Goal: Task Accomplishment & Management: Manage account settings

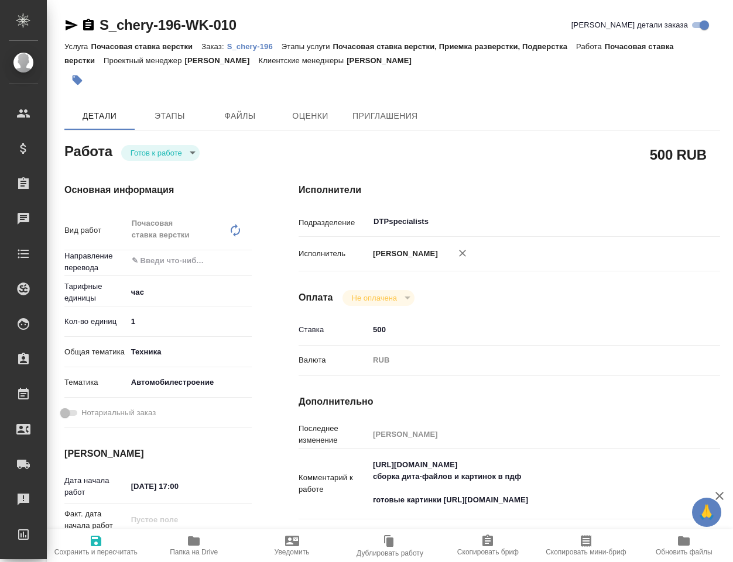
type textarea "x"
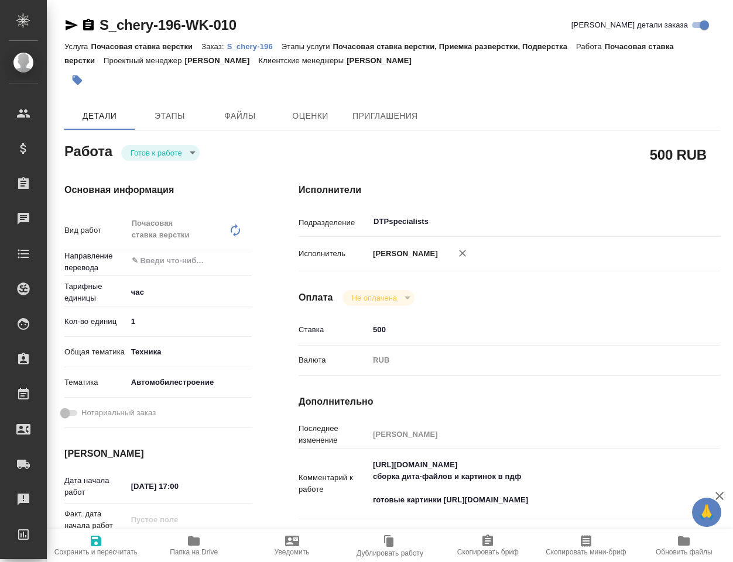
type textarea "x"
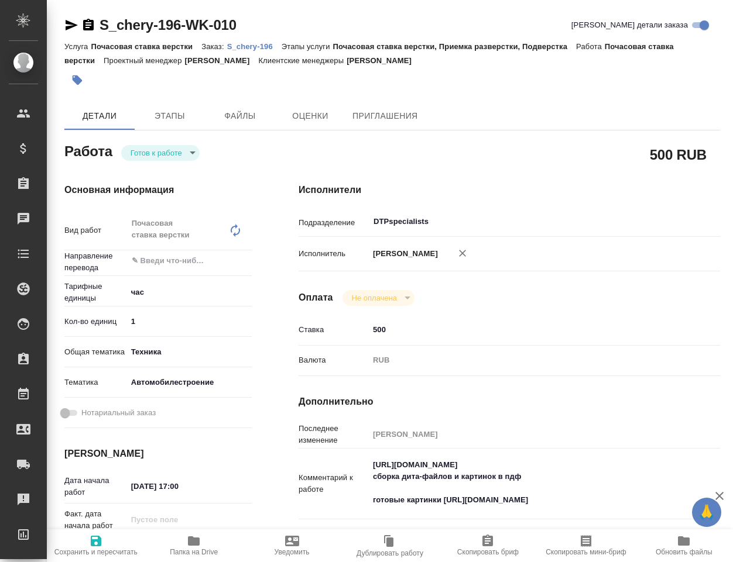
type textarea "x"
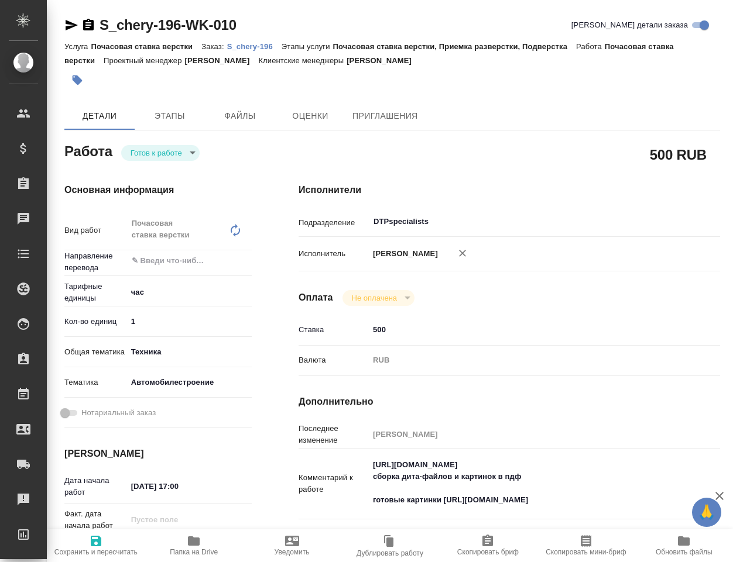
type textarea "x"
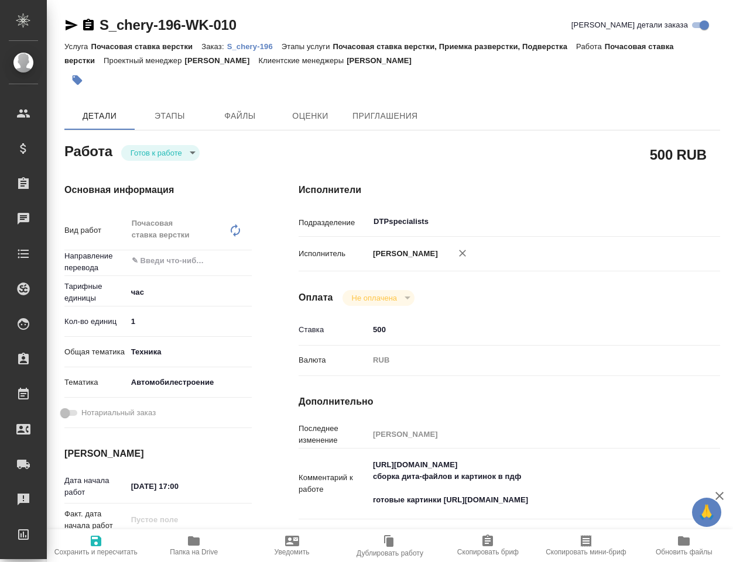
type textarea "x"
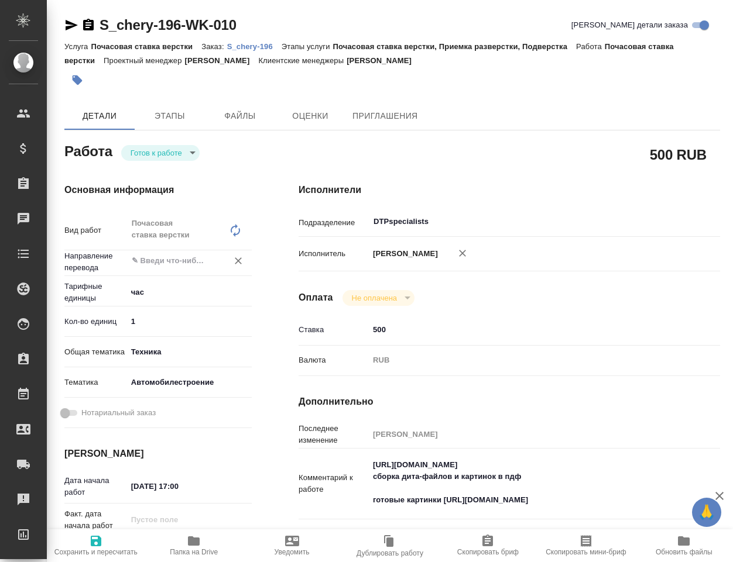
type textarea "x"
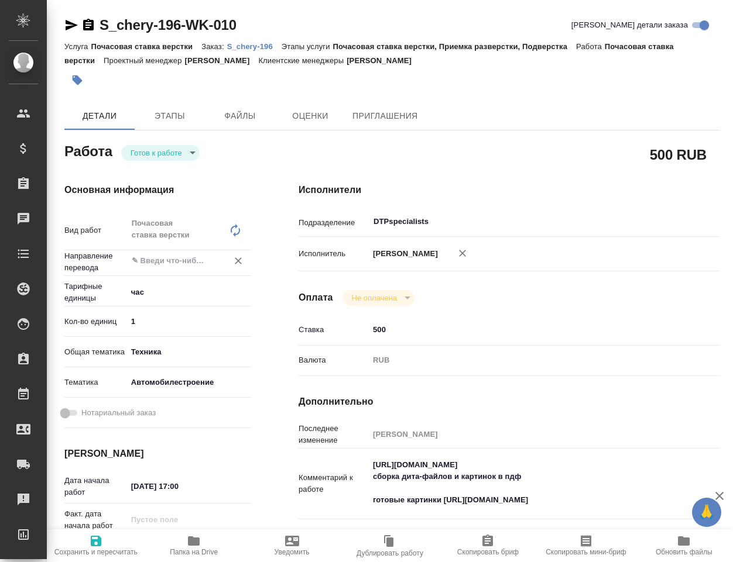
type textarea "x"
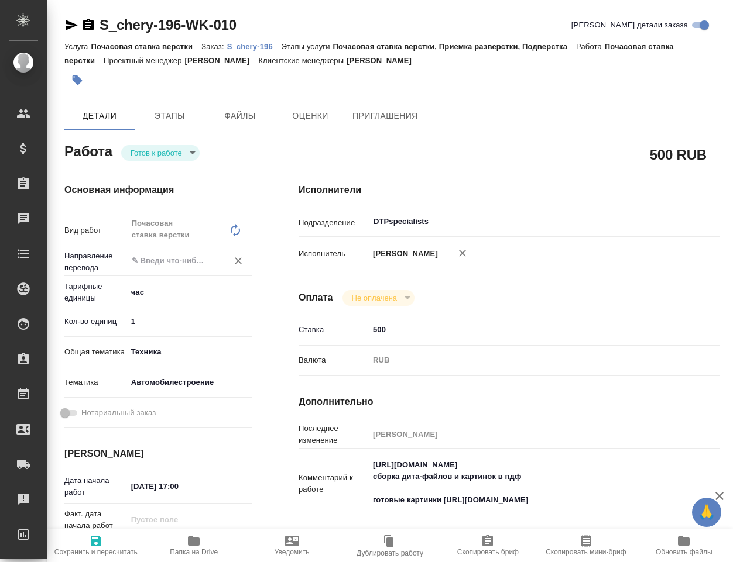
type textarea "x"
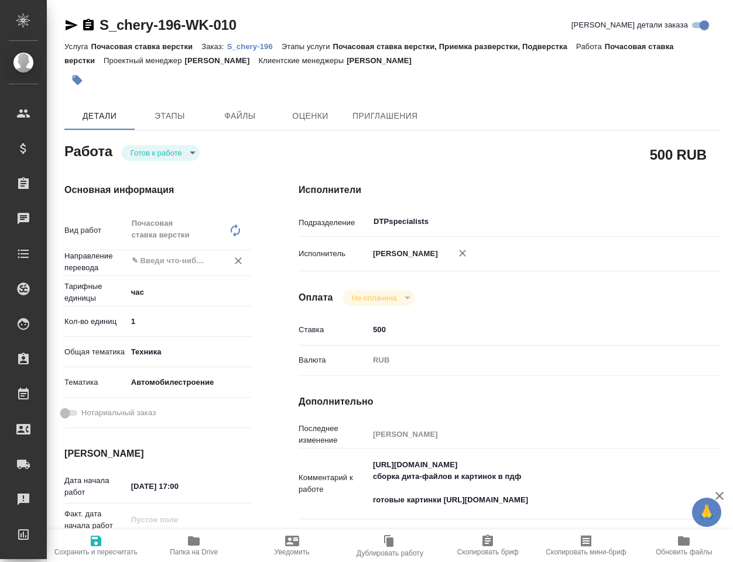
type textarea "x"
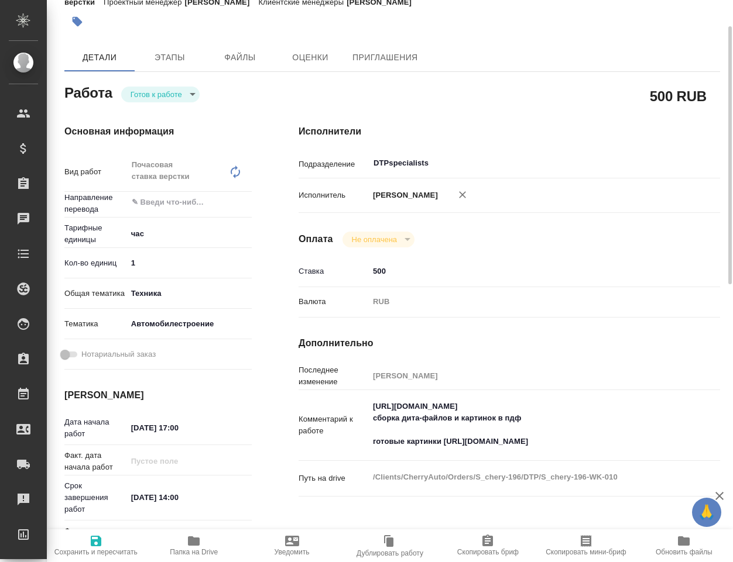
scroll to position [117, 0]
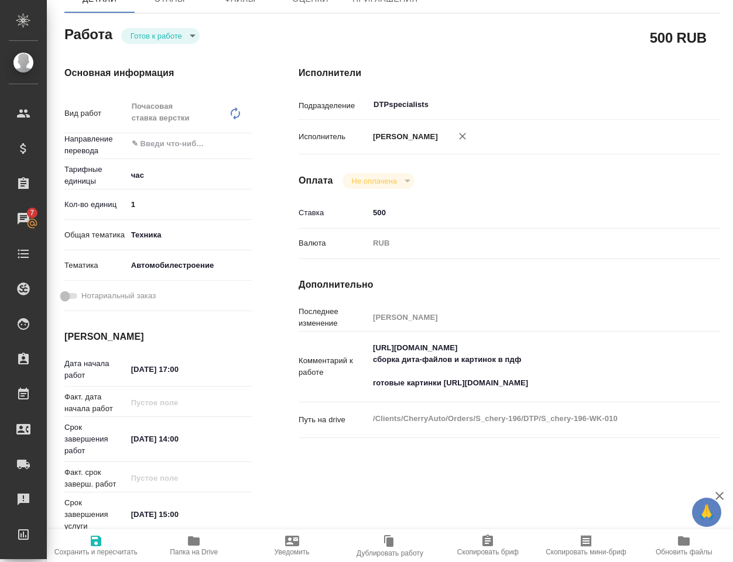
click at [425, 359] on textarea "[URL][DOMAIN_NAME] сборка дита-файлов и картинок в пдф готовые картинки [URL][D…" at bounding box center [527, 365] width 316 height 55
click at [425, 359] on textarea "[URL][DOMAIN_NAME] сборка дита-файлов и картинок в пдф готовые картинки [URL][D…" at bounding box center [526, 366] width 315 height 55
click at [425, 358] on textarea "[URL][DOMAIN_NAME] сборка дита-файлов и картинок в пдф готовые картинки [URL][D…" at bounding box center [526, 366] width 315 height 55
click at [334, 23] on div "500 RUB" at bounding box center [508, 37] width 421 height 29
click at [410, 360] on textarea "[URL][DOMAIN_NAME] сборка дита-файлов и картинок в пдф готовые картинки [URL][D…" at bounding box center [527, 365] width 316 height 55
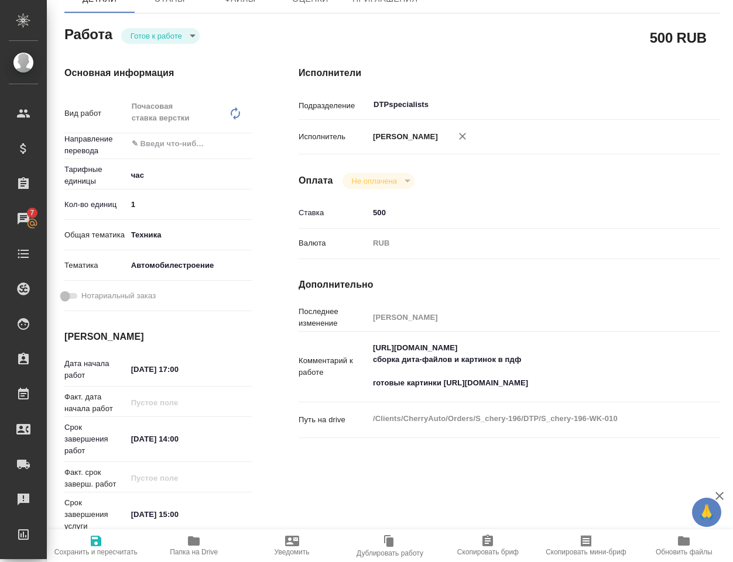
click at [410, 360] on textarea "[URL][DOMAIN_NAME] сборка дита-файлов и картинок в пдф готовые картинки [URL][D…" at bounding box center [527, 365] width 316 height 55
click at [410, 360] on textarea "[URL][DOMAIN_NAME] сборка дита-файлов и картинок в пдф готовые картинки [URL][D…" at bounding box center [526, 366] width 315 height 55
drag, startPoint x: 444, startPoint y: 394, endPoint x: 625, endPoint y: 394, distance: 181.4
click at [625, 394] on textarea "[URL][DOMAIN_NAME] сборка дита-файлов и картинок в пдф готовые картинки [URL][D…" at bounding box center [526, 366] width 315 height 55
click at [445, 394] on textarea "[URL][DOMAIN_NAME] сборка дита-файлов и картинок в пдф готовые картинки [URL][D…" at bounding box center [526, 366] width 315 height 55
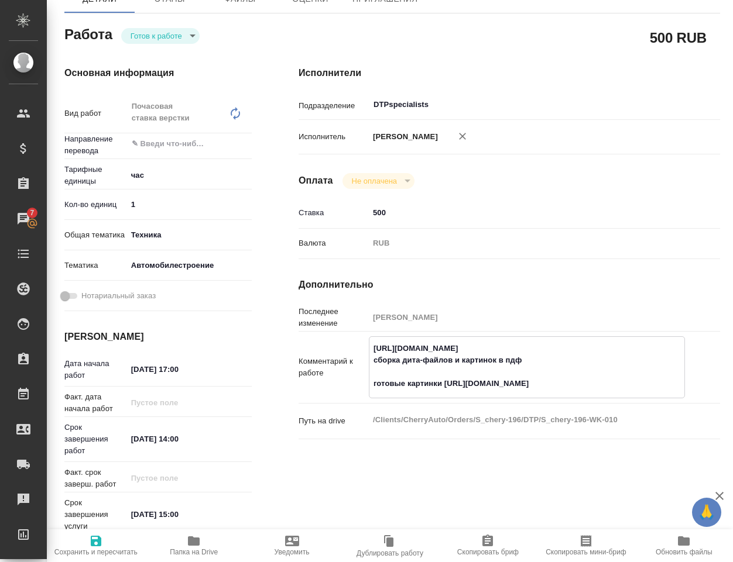
click at [445, 394] on textarea "[URL][DOMAIN_NAME] сборка дита-файлов и картинок в пдф готовые картинки [URL][D…" at bounding box center [526, 366] width 315 height 55
click at [628, 394] on textarea "[URL][DOMAIN_NAME] сборка дита-файлов и картинок в пдф готовые картинки [URL][D…" at bounding box center [526, 366] width 315 height 55
type textarea "x"
click at [164, 35] on body "🙏 .cls-1 fill:#fff; AWATERA Klimentovskiy [PERSON_NAME] Спецификации Заказы 7 Ч…" at bounding box center [366, 281] width 733 height 562
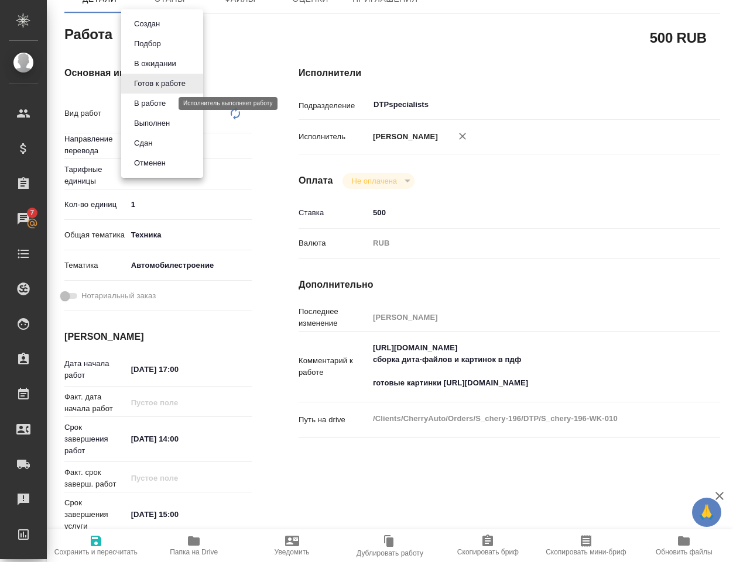
click at [148, 105] on button "В работе" at bounding box center [149, 103] width 39 height 13
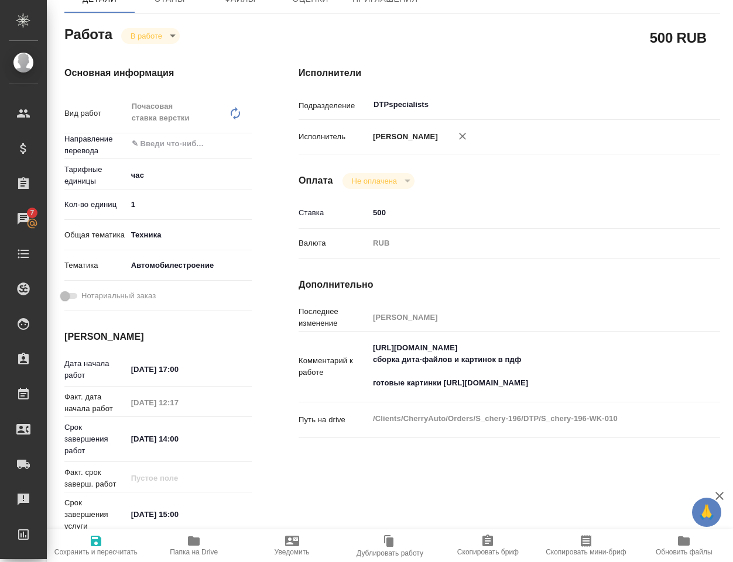
type textarea "x"
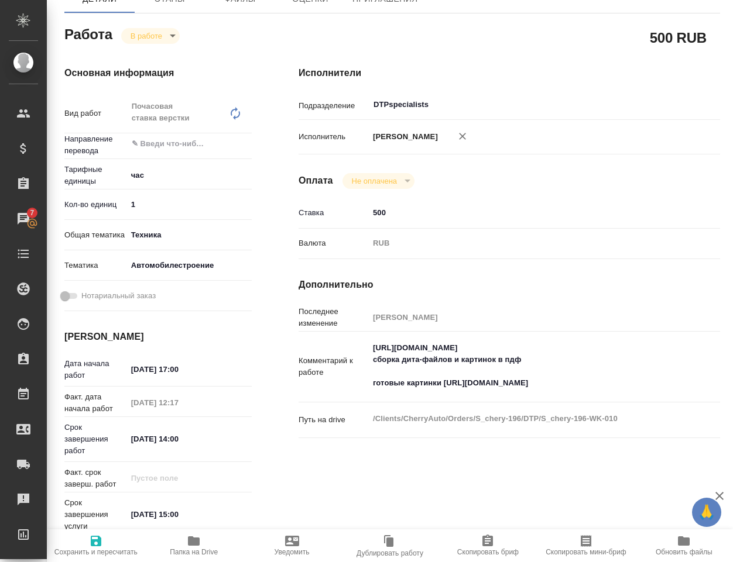
type textarea "x"
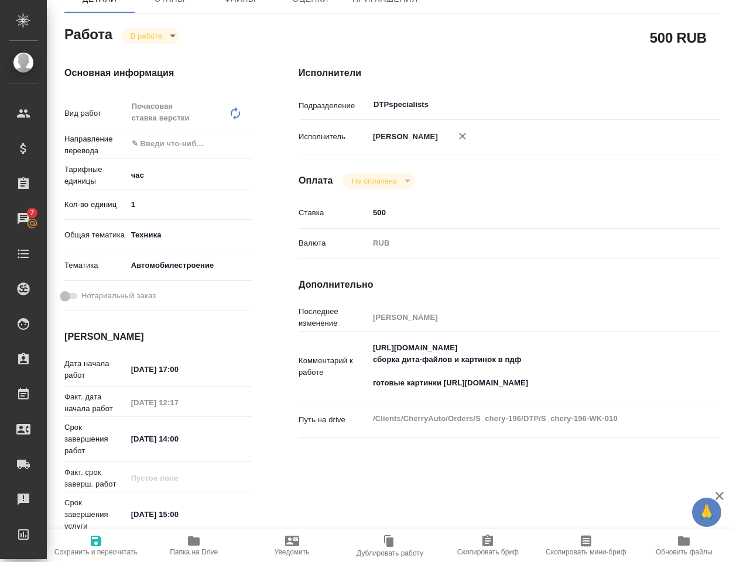
type textarea "x"
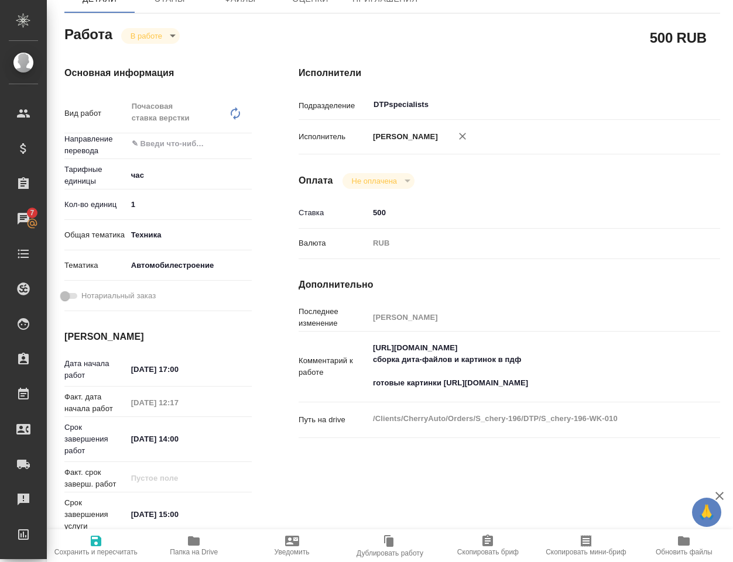
type textarea "x"
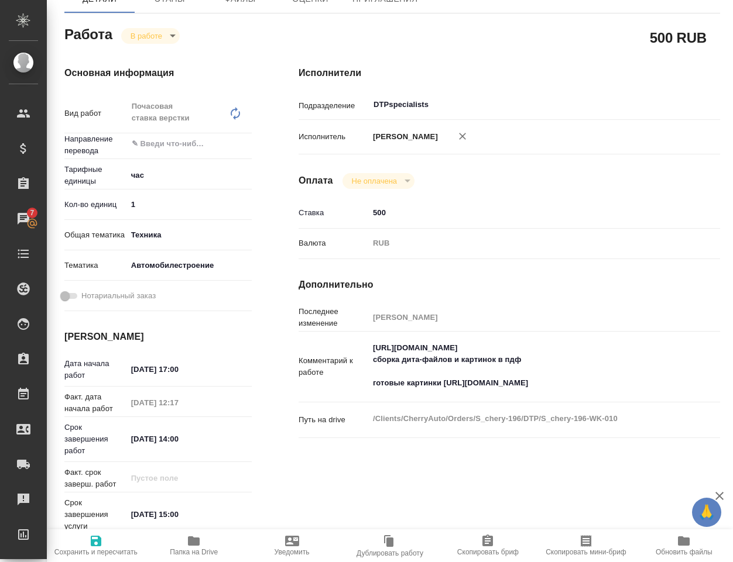
click at [195, 543] on icon "button" at bounding box center [194, 541] width 12 height 9
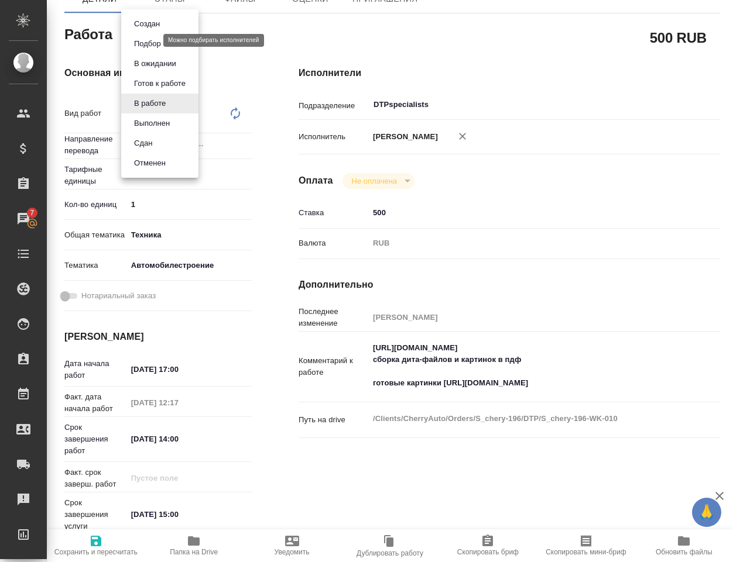
click at [146, 40] on body "🙏 .cls-1 fill:#fff; AWATERA Klimentovskiy [PERSON_NAME] Спецификации Заказы 7 Ч…" at bounding box center [366, 281] width 733 height 562
click at [141, 119] on button "Выполнен" at bounding box center [151, 123] width 43 height 13
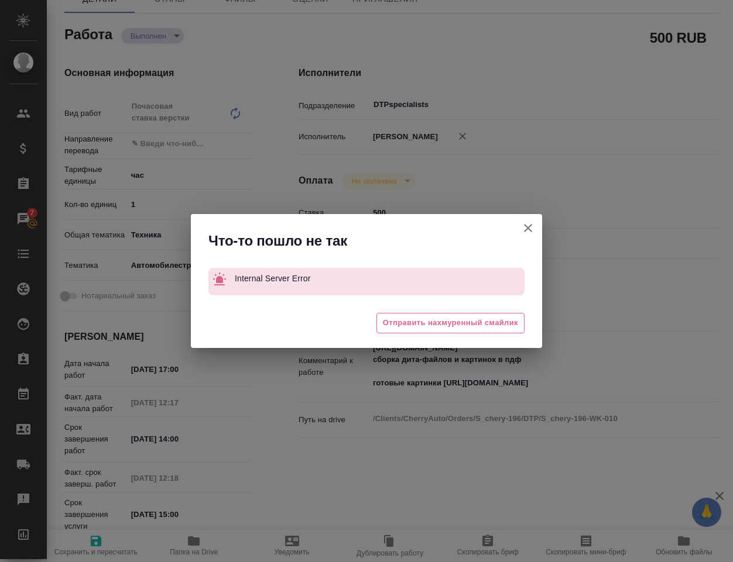
type textarea "x"
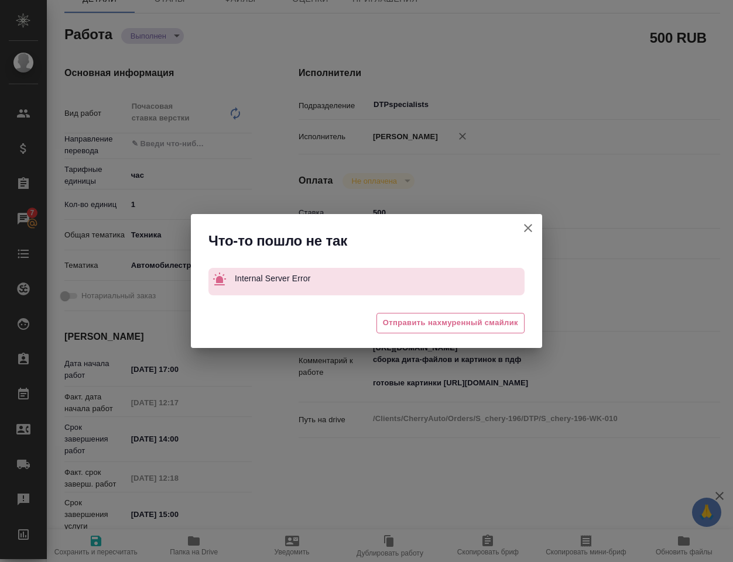
type textarea "x"
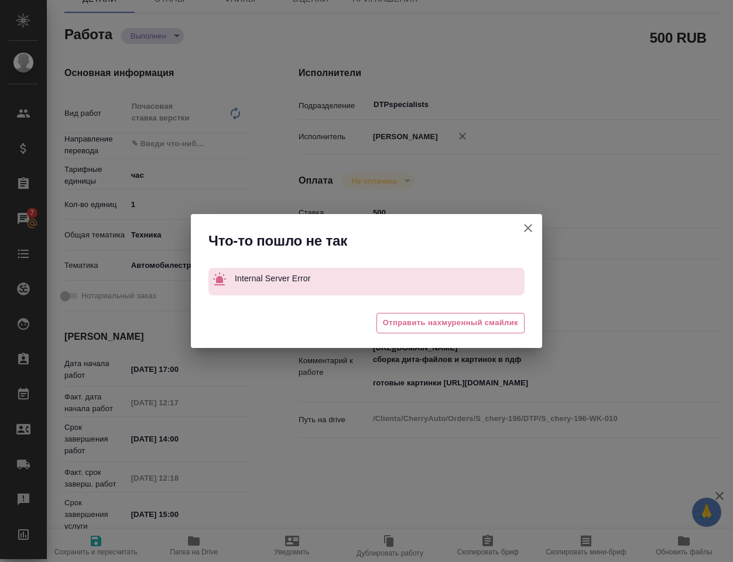
type textarea "x"
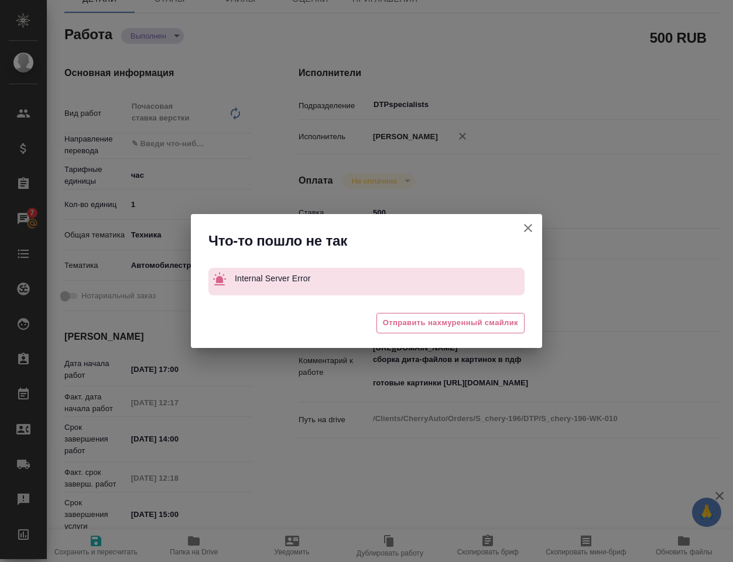
type textarea "x"
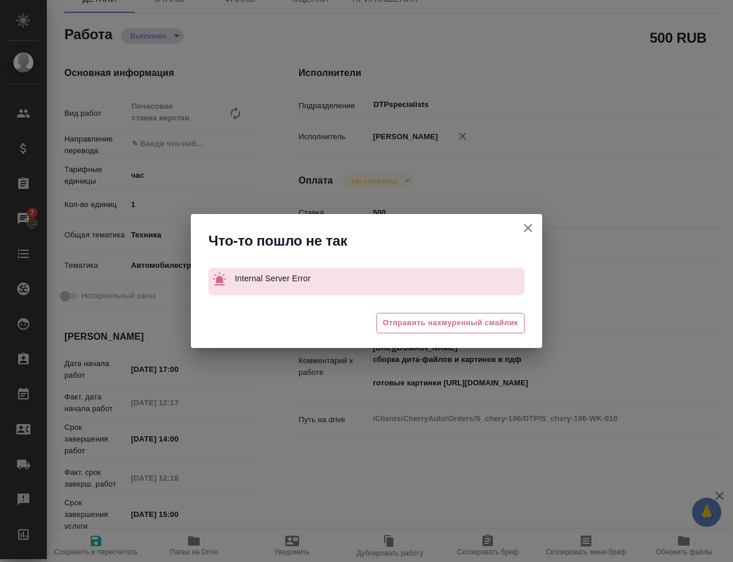
click at [526, 227] on icon "button" at bounding box center [528, 228] width 8 height 8
type textarea "x"
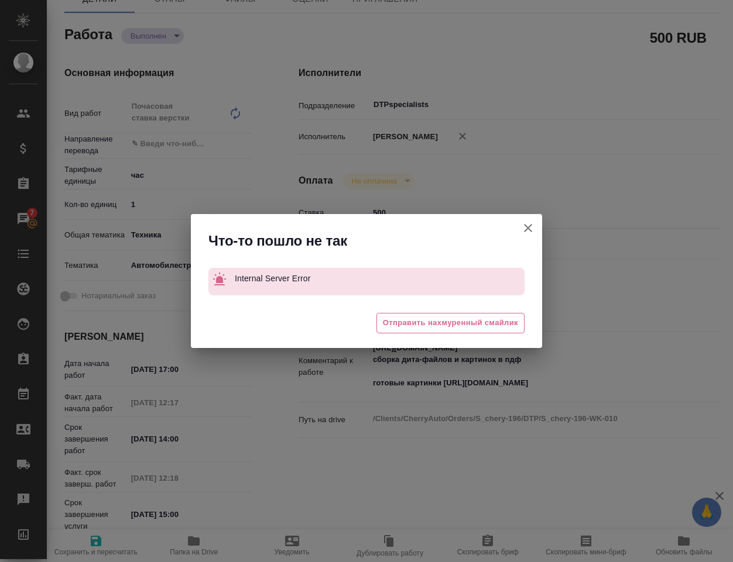
type textarea "x"
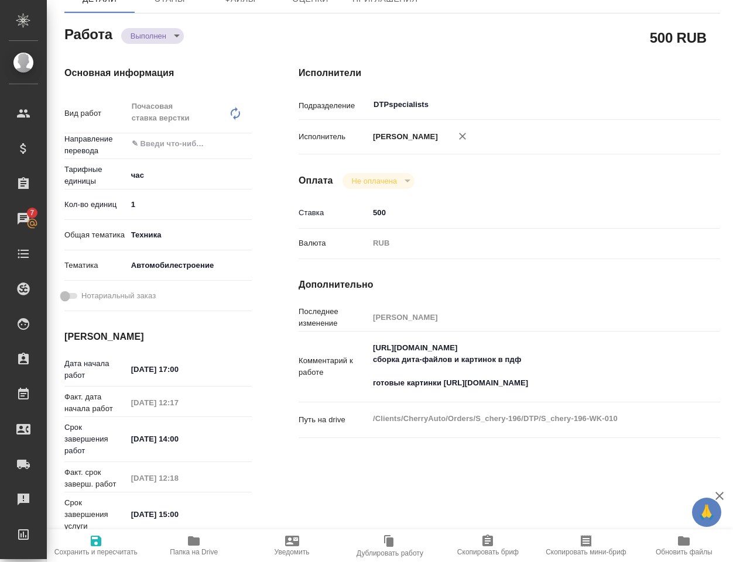
type textarea "x"
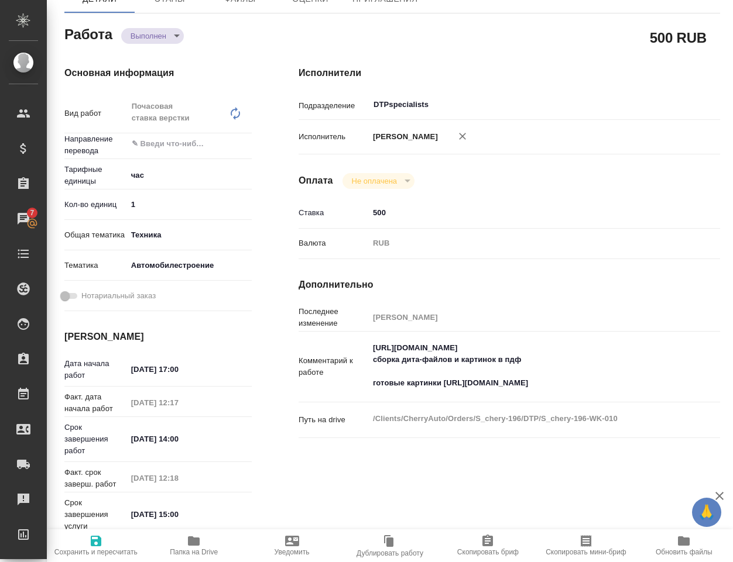
click at [528, 38] on div "500 RUB" at bounding box center [508, 37] width 421 height 29
